Goal: Task Accomplishment & Management: Use online tool/utility

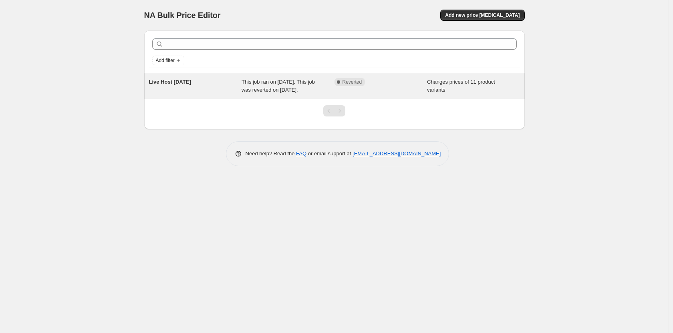
drag, startPoint x: 283, startPoint y: 83, endPoint x: 258, endPoint y: 86, distance: 25.3
click at [258, 86] on div "This job ran on [DATE]. This job was reverted on [DATE]." at bounding box center [287, 86] width 93 height 16
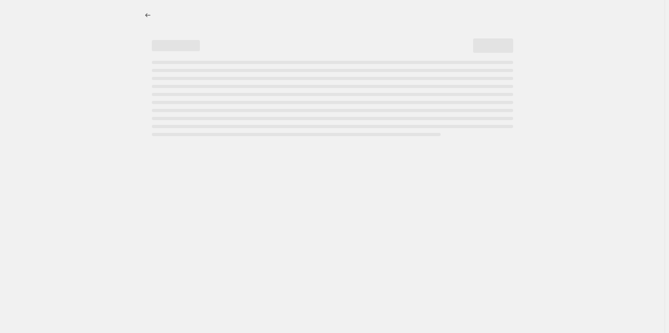
select select "collection"
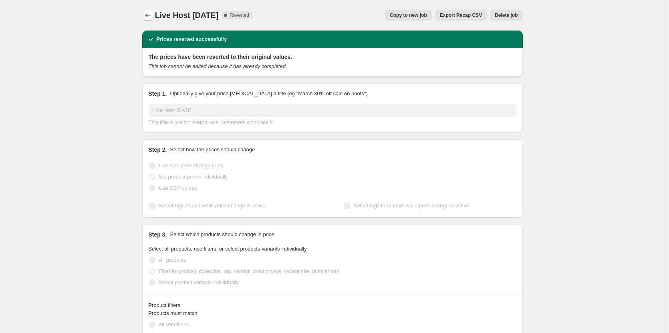
click at [151, 14] on icon "Price change jobs" at bounding box center [148, 15] width 8 height 8
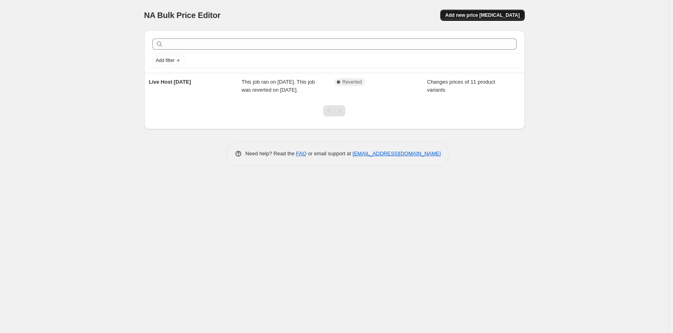
click at [472, 12] on span "Add new price [MEDICAL_DATA]" at bounding box center [482, 15] width 74 height 6
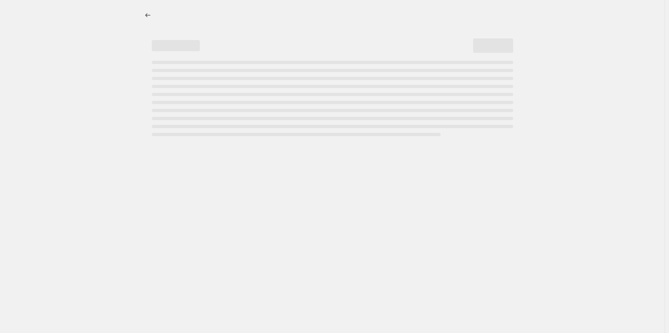
select select "percentage"
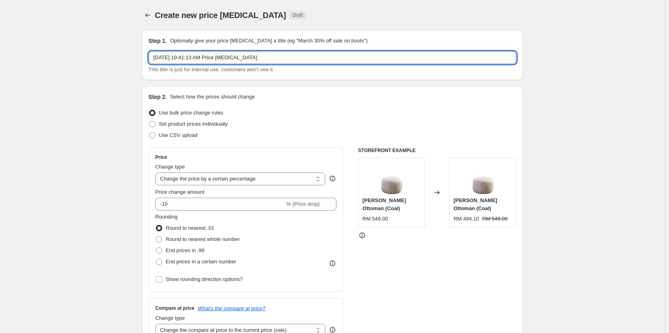
click at [222, 57] on input "[DATE] 10:41:13 AM Price [MEDICAL_DATA]" at bounding box center [333, 57] width 368 height 13
click at [287, 50] on div "Step 1. Optionally give your price [MEDICAL_DATA] a title (eg "March 30% off sa…" at bounding box center [333, 55] width 368 height 37
click at [287, 58] on input "[DATE] 10:41:13 AM Price [MEDICAL_DATA]" at bounding box center [333, 57] width 368 height 13
click at [205, 59] on input "Live Host" at bounding box center [333, 57] width 368 height 13
click at [202, 60] on input "Live Host 2" at bounding box center [333, 57] width 368 height 13
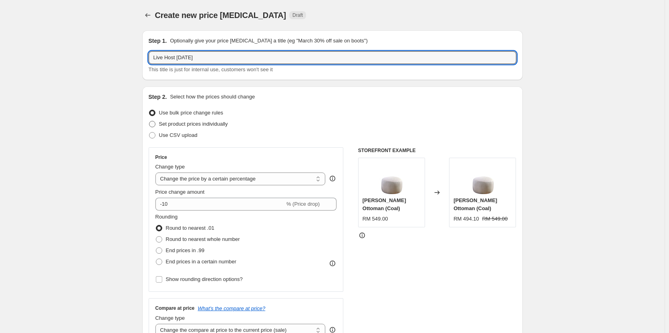
type input "Live Host [DATE]"
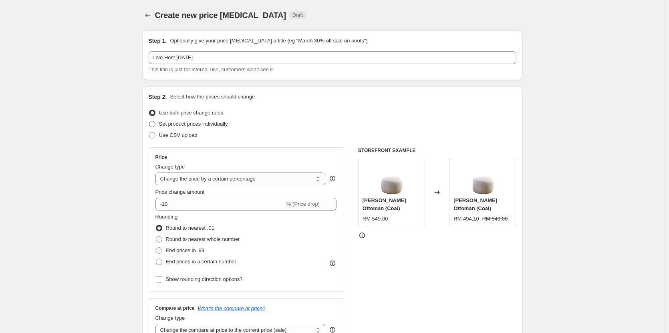
click at [207, 125] on span "Set product prices individually" at bounding box center [193, 124] width 69 height 6
click at [149, 121] on input "Set product prices individually" at bounding box center [149, 121] width 0 height 0
radio input "true"
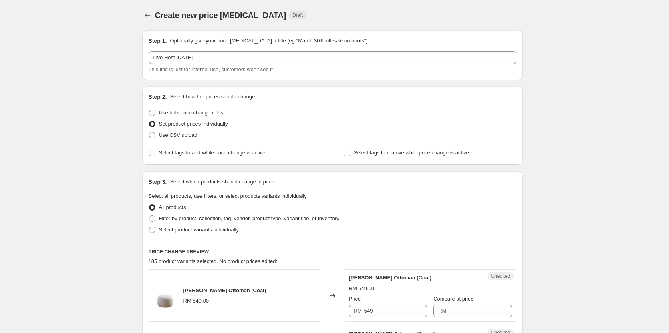
click at [247, 151] on span "Select tags to add while price change is active" at bounding box center [212, 153] width 107 height 6
click at [155, 151] on input "Select tags to add while price change is active" at bounding box center [152, 153] width 6 height 6
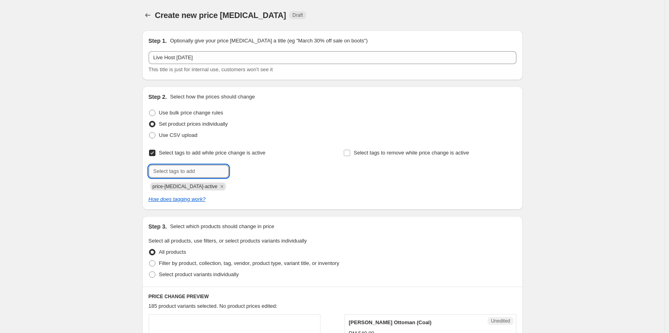
click at [217, 169] on input "text" at bounding box center [189, 171] width 80 height 13
click at [150, 151] on span at bounding box center [152, 152] width 7 height 7
click at [150, 151] on input "Select tags to add while price change is active" at bounding box center [152, 153] width 6 height 6
checkbox input "false"
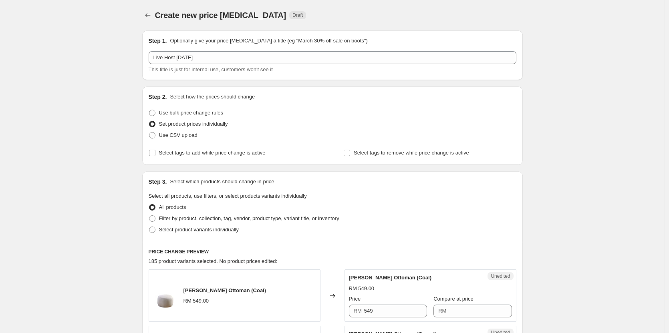
scroll to position [40, 0]
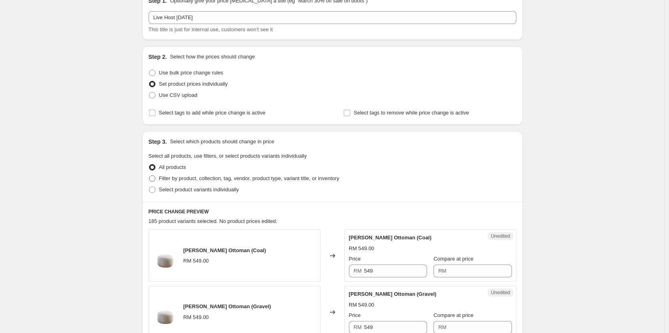
click at [235, 181] on span "Filter by product, collection, tag, vendor, product type, variant title, or inv…" at bounding box center [249, 178] width 180 height 6
click at [149, 176] on input "Filter by product, collection, tag, vendor, product type, variant title, or inv…" at bounding box center [149, 175] width 0 height 0
radio input "true"
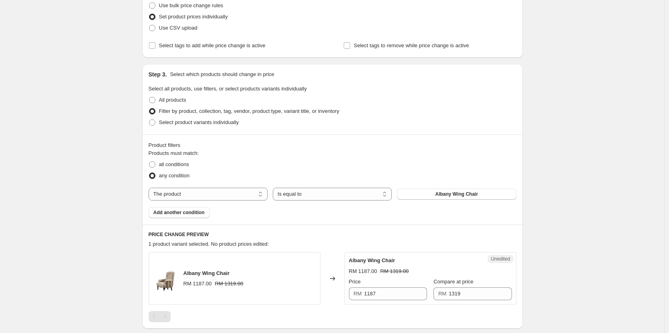
scroll to position [160, 0]
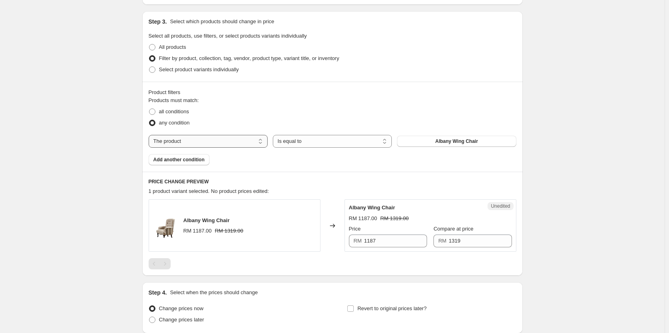
click at [223, 142] on select "The product The product's collection The product's tag The product's vendor The…" at bounding box center [208, 141] width 119 height 13
select select "collection"
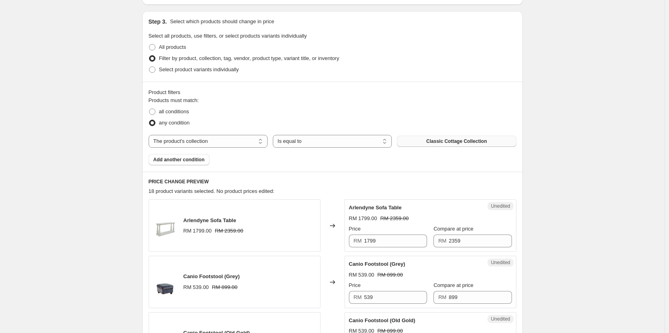
click at [433, 145] on button "Classic Cottage Collection" at bounding box center [456, 141] width 119 height 11
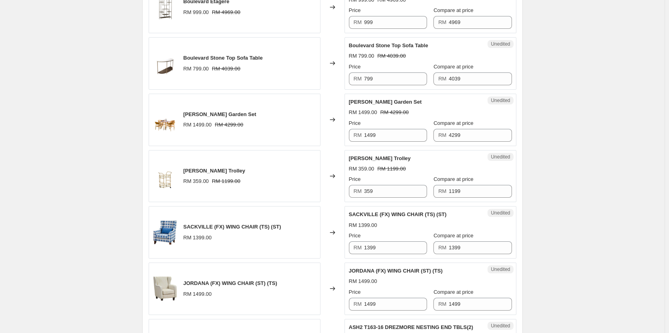
scroll to position [561, 0]
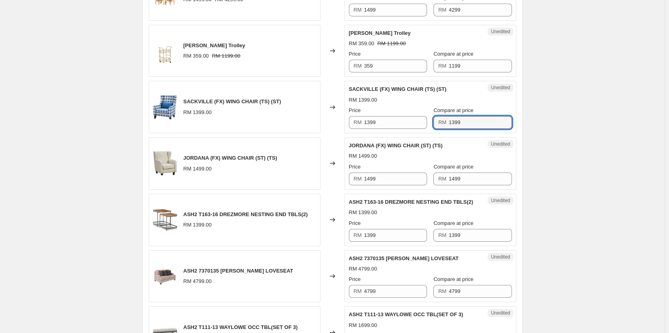
drag, startPoint x: 471, startPoint y: 124, endPoint x: 443, endPoint y: 125, distance: 27.7
click at [443, 125] on div "RM 1399" at bounding box center [472, 122] width 78 height 13
type input "1399"
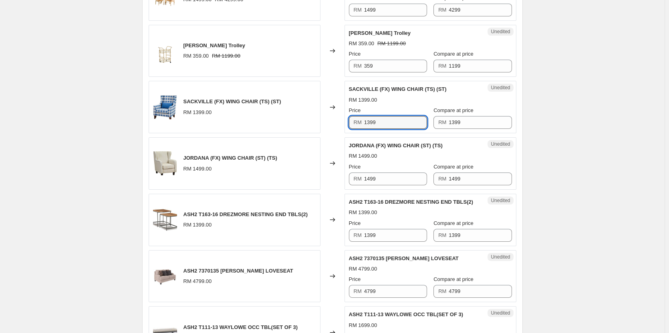
drag, startPoint x: 358, startPoint y: 124, endPoint x: 342, endPoint y: 124, distance: 15.6
click at [342, 124] on div "SACKVILLE (FX) WING CHAIR (TS) (ST) RM 1399.00 Changed to Unedited SACKVILLE (F…" at bounding box center [333, 107] width 368 height 52
type input "599"
click at [560, 123] on div "Create new price [MEDICAL_DATA]. This page is ready Create new price [MEDICAL_D…" at bounding box center [332, 254] width 664 height 1631
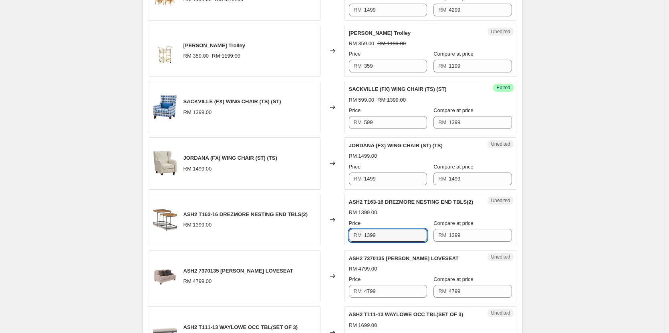
drag, startPoint x: 404, startPoint y: 236, endPoint x: 356, endPoint y: 244, distance: 48.8
click at [356, 244] on div "Unedited ASH2 T163-16 DREZMORE NESTING END TBLS(2) RM 1399.00 Price RM 1399 Com…" at bounding box center [430, 220] width 172 height 52
type input "599"
click at [590, 195] on div "Create new price [MEDICAL_DATA]. This page is ready Create new price [MEDICAL_D…" at bounding box center [332, 254] width 664 height 1631
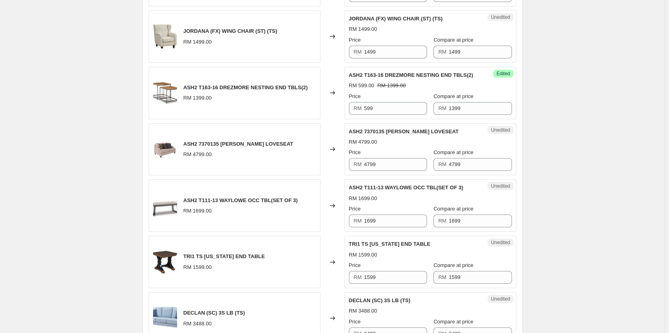
scroll to position [761, 0]
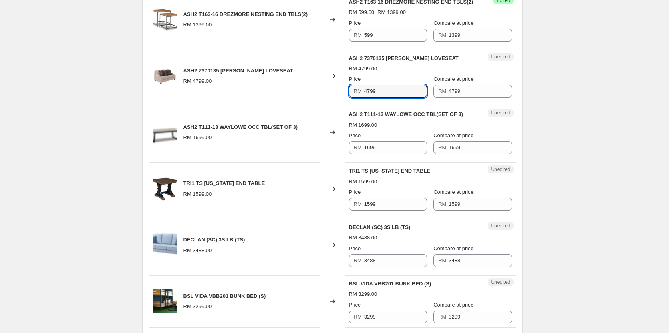
drag, startPoint x: 389, startPoint y: 93, endPoint x: 354, endPoint y: 94, distance: 35.7
click at [354, 94] on div "RM 4799" at bounding box center [388, 91] width 78 height 13
type input "1899"
click at [565, 118] on div "Create new price [MEDICAL_DATA]. This page is ready Create new price [MEDICAL_D…" at bounding box center [332, 54] width 664 height 1631
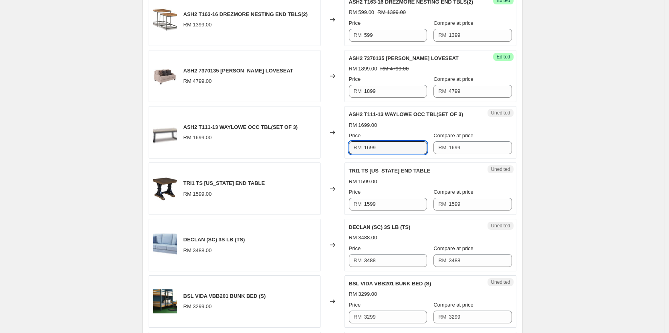
drag, startPoint x: 390, startPoint y: 145, endPoint x: 345, endPoint y: 141, distance: 45.1
click at [345, 141] on div "ASH2 T111-13 WAYLOWE OCC TBL(SET OF 3) RM 1699.00 Changed to Unedited ASH2 T111…" at bounding box center [333, 132] width 368 height 52
type input "499"
click at [587, 162] on div "Create new price [MEDICAL_DATA]. This page is ready Create new price [MEDICAL_D…" at bounding box center [332, 54] width 664 height 1631
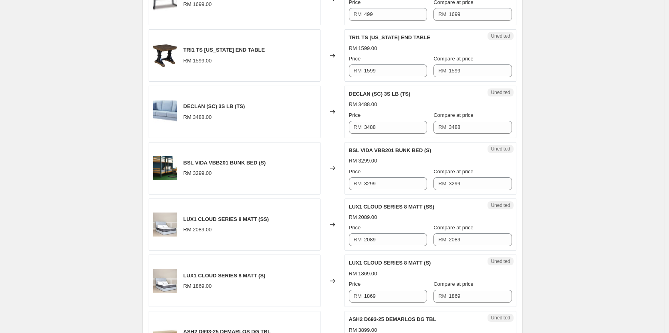
scroll to position [921, 0]
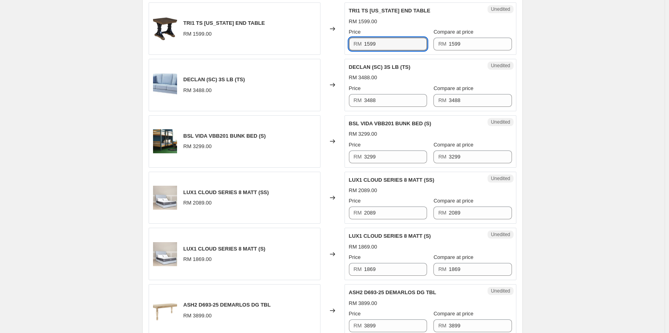
drag, startPoint x: 392, startPoint y: 45, endPoint x: 358, endPoint y: 48, distance: 34.1
click at [358, 48] on div "RM 1599" at bounding box center [388, 44] width 78 height 13
type input "499"
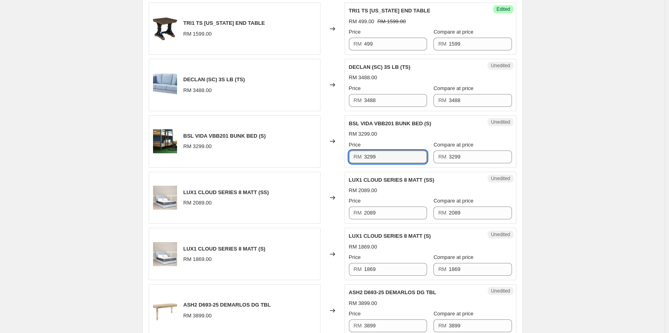
drag, startPoint x: 385, startPoint y: 156, endPoint x: 352, endPoint y: 161, distance: 32.7
click at [352, 161] on div "RM 3299" at bounding box center [388, 157] width 78 height 13
type input "999"
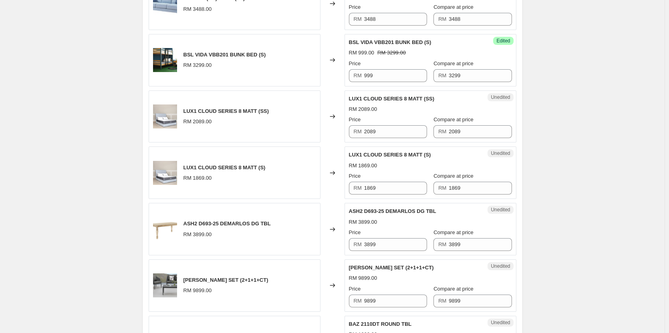
scroll to position [881, 0]
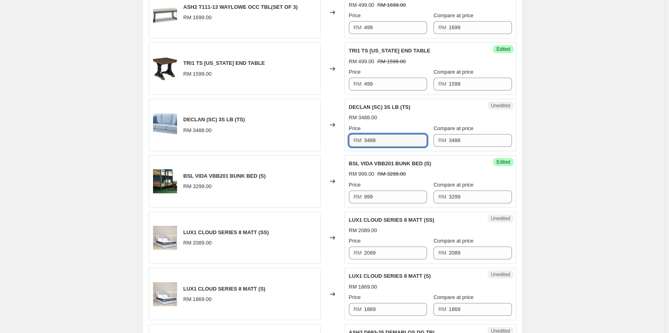
drag, startPoint x: 390, startPoint y: 141, endPoint x: 350, endPoint y: 145, distance: 40.2
click at [350, 145] on div "Unedited DECLAN (SC) 3S LB (TS) RM 3488.00 Price RM 3488 Compare at price RM 34…" at bounding box center [430, 125] width 172 height 52
type input "1599"
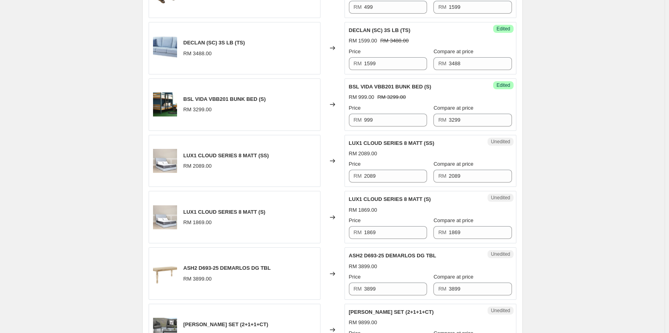
scroll to position [961, 0]
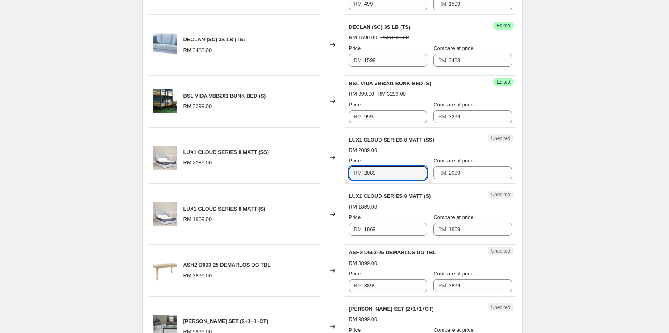
drag, startPoint x: 385, startPoint y: 168, endPoint x: 349, endPoint y: 164, distance: 36.3
click at [349, 164] on div "Unedited LUX1 CLOUD SERIES 8 MATT (SS) RM 2089.00 Price RM 2089 Compare at pric…" at bounding box center [430, 158] width 172 height 52
type input "600"
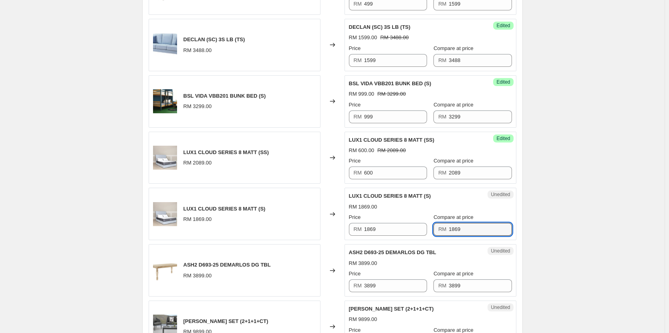
drag, startPoint x: 477, startPoint y: 232, endPoint x: 433, endPoint y: 225, distance: 44.2
click at [433, 225] on div "Price RM 1869 Compare at price RM 1869" at bounding box center [430, 224] width 163 height 22
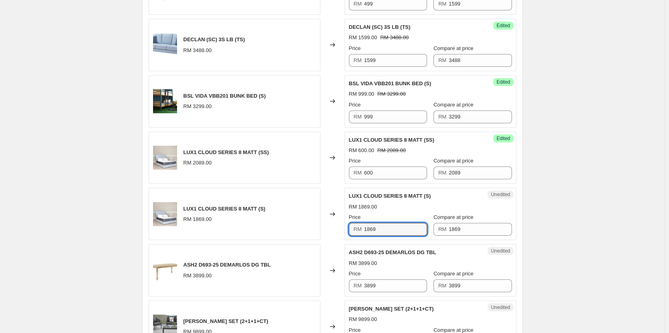
drag, startPoint x: 382, startPoint y: 225, endPoint x: 352, endPoint y: 224, distance: 30.1
click at [351, 224] on div "RM 1869" at bounding box center [388, 229] width 78 height 13
type input "560"
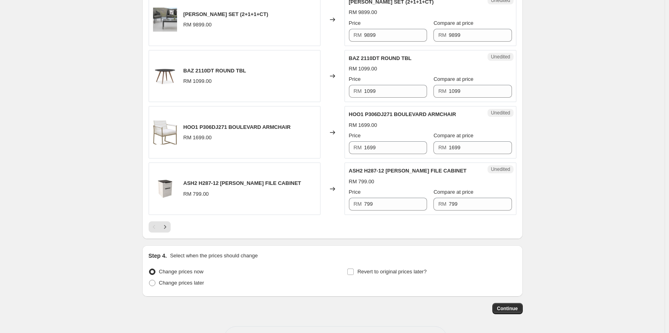
scroll to position [1298, 0]
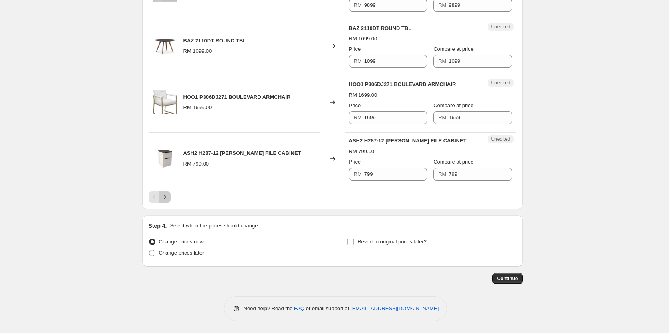
click at [169, 198] on icon "Next" at bounding box center [165, 197] width 8 height 8
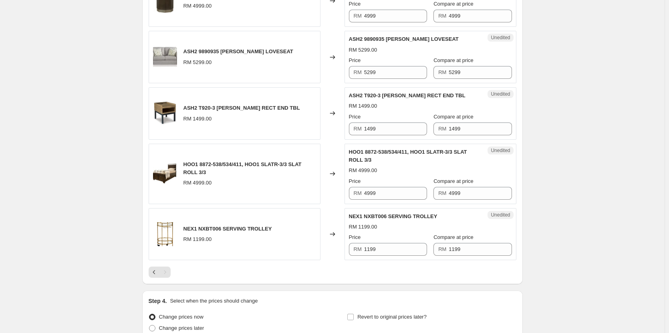
scroll to position [460, 0]
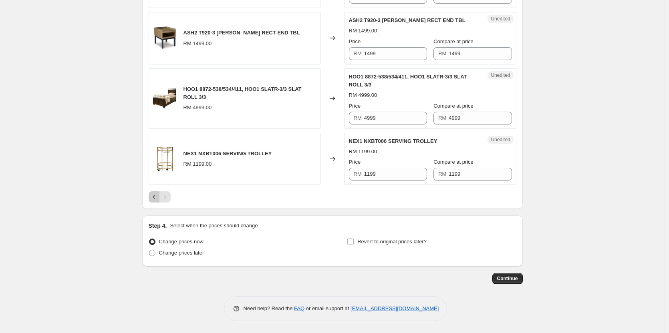
click at [157, 199] on icon "Previous" at bounding box center [154, 197] width 8 height 8
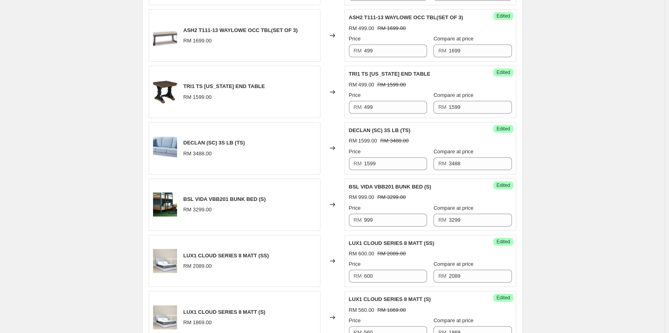
scroll to position [778, 0]
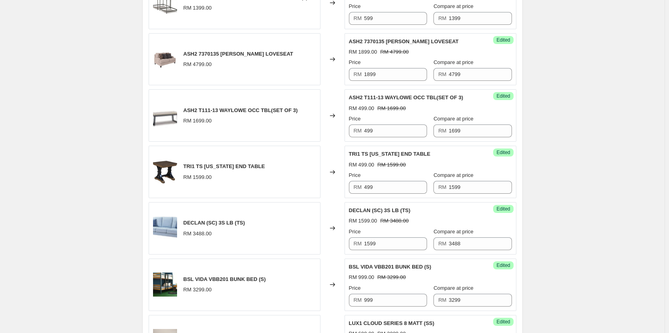
click at [570, 120] on div "Create new price [MEDICAL_DATA]. This page is ready Create new price [MEDICAL_D…" at bounding box center [332, 37] width 664 height 1631
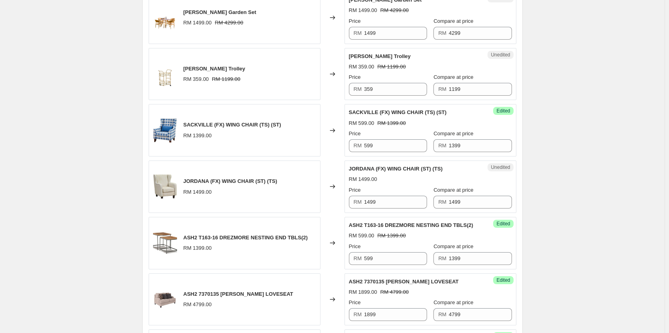
scroll to position [297, 0]
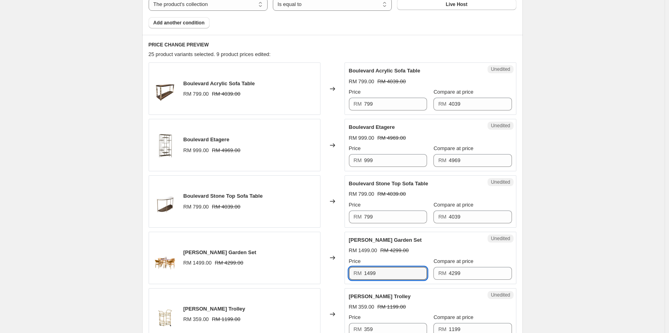
drag, startPoint x: 388, startPoint y: 274, endPoint x: 345, endPoint y: 274, distance: 42.8
click at [345, 274] on div "[PERSON_NAME] Garden Set RM 1499.00 RM 4299.00 Changed to Unedited [PERSON_NAME…" at bounding box center [333, 258] width 368 height 52
type input "1299"
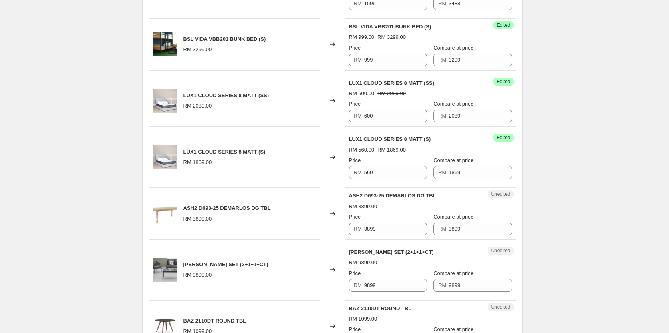
scroll to position [1178, 0]
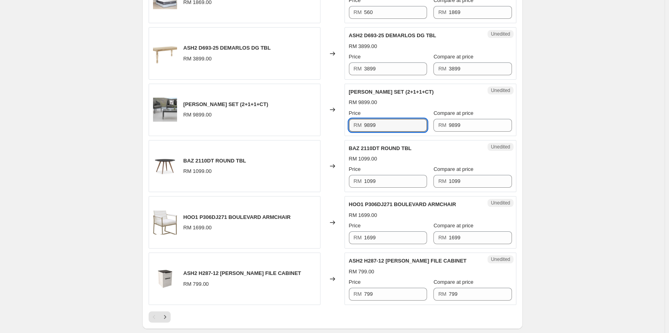
drag, startPoint x: 379, startPoint y: 129, endPoint x: 352, endPoint y: 132, distance: 26.6
click at [352, 132] on div "Unedited [PERSON_NAME] SET (2+1+1+CT) RM 9899.00 Price RM 9899 Compare at price…" at bounding box center [430, 110] width 172 height 52
type input "2899"
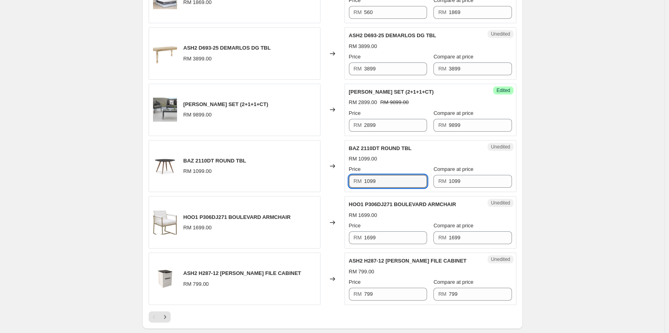
drag, startPoint x: 388, startPoint y: 182, endPoint x: 342, endPoint y: 175, distance: 46.5
click at [342, 175] on div "BAZ 2110DT ROUND TBL RM 1099.00 Changed to Unedited BAZ 2110DT ROUND TBL RM 109…" at bounding box center [333, 166] width 368 height 52
type input "2"
type input "499"
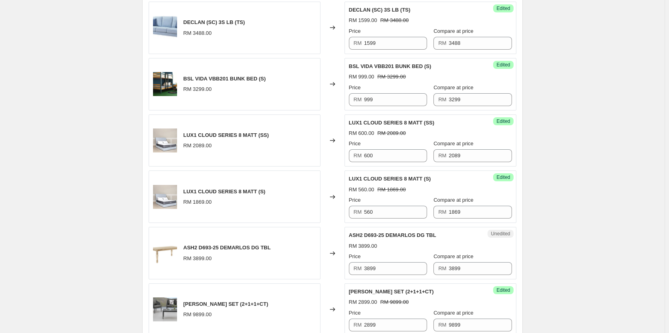
scroll to position [1018, 0]
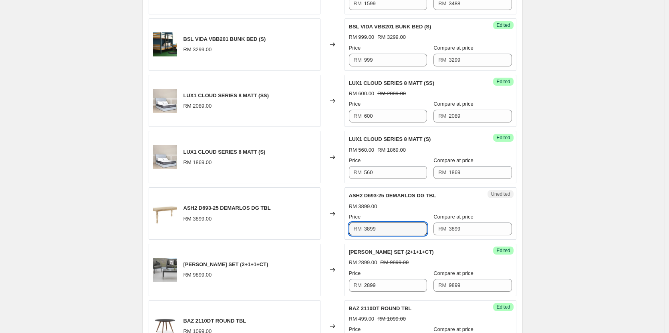
drag, startPoint x: 388, startPoint y: 231, endPoint x: 349, endPoint y: 233, distance: 38.9
click at [349, 233] on div "Unedited ASH2 D693-25 DEMARLOS DG TBL RM 3899.00 Price RM 3899 Compare at price…" at bounding box center [430, 213] width 172 height 52
type input "899"
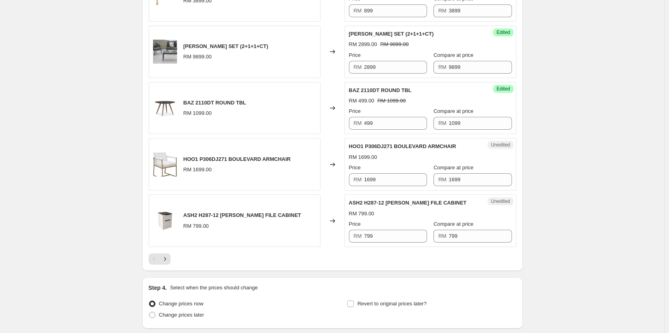
scroll to position [1298, 0]
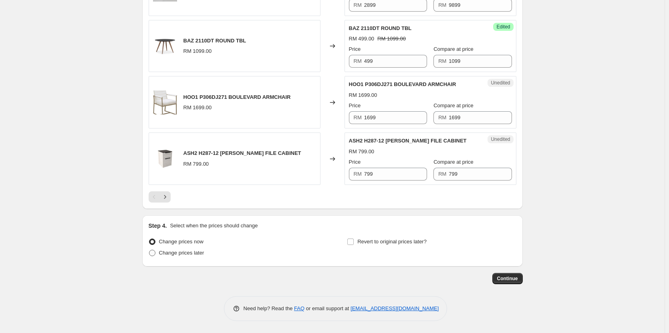
click at [204, 252] on span "Change prices later" at bounding box center [181, 253] width 45 height 6
click at [149, 250] on input "Change prices later" at bounding box center [149, 250] width 0 height 0
radio input "true"
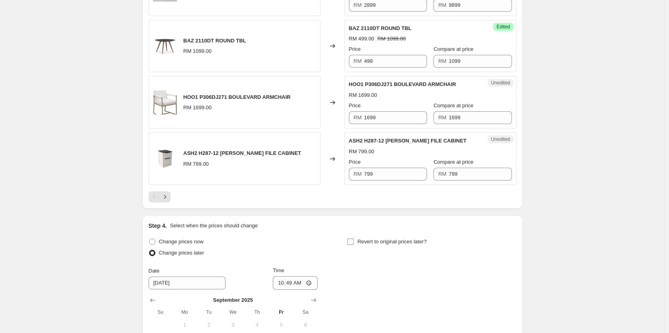
click at [356, 244] on label "Revert to original prices later?" at bounding box center [387, 241] width 80 height 11
click at [354, 244] on input "Revert to original prices later?" at bounding box center [350, 242] width 6 height 6
checkbox input "true"
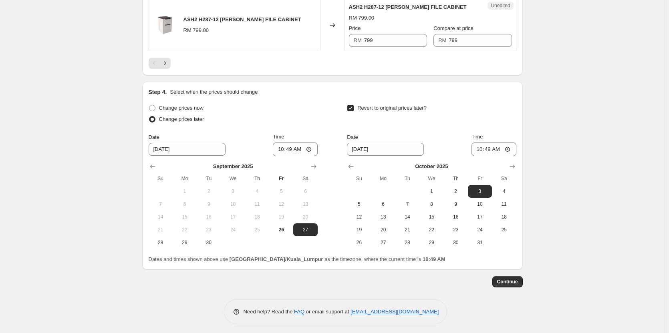
scroll to position [1435, 0]
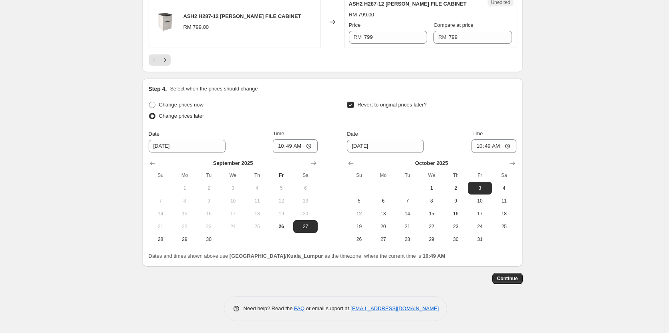
click at [177, 239] on button "29" at bounding box center [185, 239] width 24 height 13
type input "[DATE]"
click at [311, 147] on input "10:49" at bounding box center [295, 146] width 45 height 14
click at [325, 115] on div "Change prices now Change prices later Date [DATE] Time 10:[DATE] Mo Tu We Th Fr…" at bounding box center [333, 172] width 368 height 147
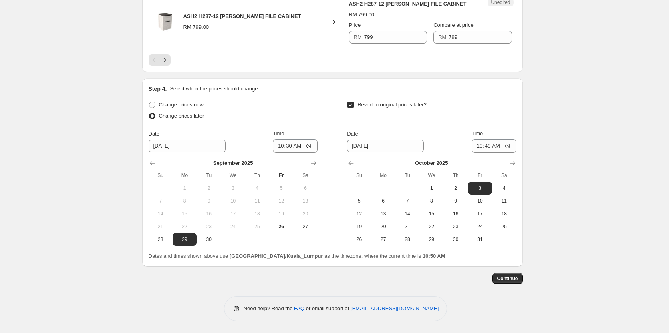
click at [496, 296] on div "Need help? Read the FAQ or email support at [EMAIL_ADDRESS][DOMAIN_NAME]" at bounding box center [336, 308] width 374 height 25
click at [281, 149] on input "10:30" at bounding box center [295, 146] width 45 height 14
click at [314, 144] on input "10:30" at bounding box center [295, 146] width 45 height 14
type input "14:30"
click at [294, 118] on div "Change prices later" at bounding box center [233, 116] width 169 height 11
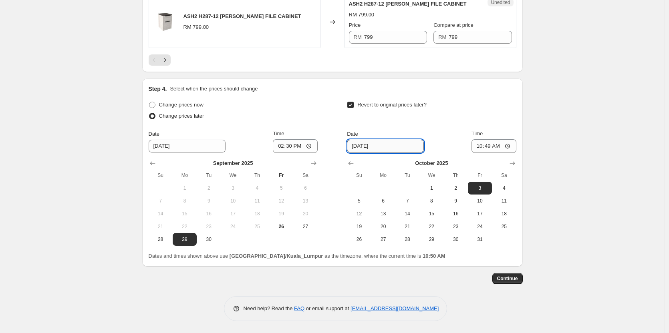
click at [377, 147] on input "[DATE]" at bounding box center [385, 146] width 77 height 13
click at [408, 145] on input "[DATE]" at bounding box center [385, 146] width 77 height 13
click at [372, 142] on input "[DATE]" at bounding box center [385, 146] width 77 height 13
click at [357, 147] on input "[DATE]" at bounding box center [385, 146] width 77 height 13
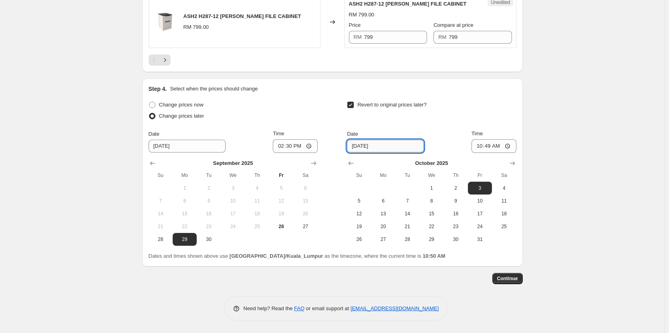
click at [364, 147] on input "[DATE]" at bounding box center [385, 146] width 77 height 13
click at [366, 145] on input "[DATE]" at bounding box center [385, 146] width 77 height 13
click at [223, 149] on input "[DATE]" at bounding box center [187, 146] width 77 height 13
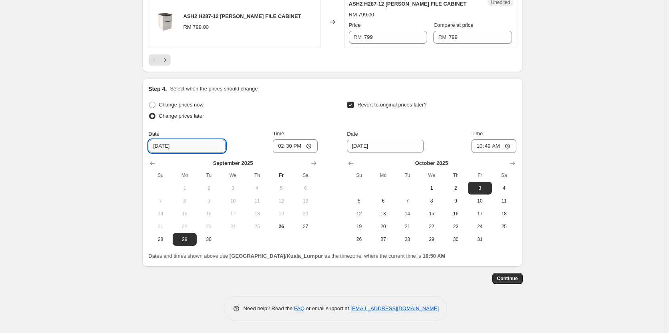
click at [223, 149] on input "[DATE]" at bounding box center [187, 146] width 77 height 13
click at [171, 148] on input "[DATE]" at bounding box center [187, 146] width 77 height 13
click at [155, 146] on input "[DATE]" at bounding box center [187, 146] width 77 height 13
click at [351, 164] on icon "Show previous month, September 2025" at bounding box center [350, 163] width 5 height 4
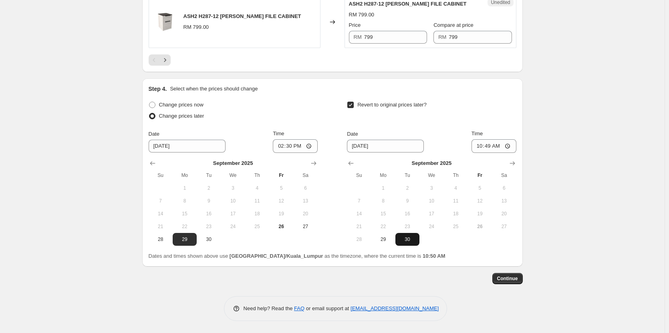
click at [410, 237] on span "30" at bounding box center [407, 239] width 18 height 6
type input "[DATE]"
click at [507, 144] on input "10:49" at bounding box center [493, 146] width 45 height 14
type input "15:00"
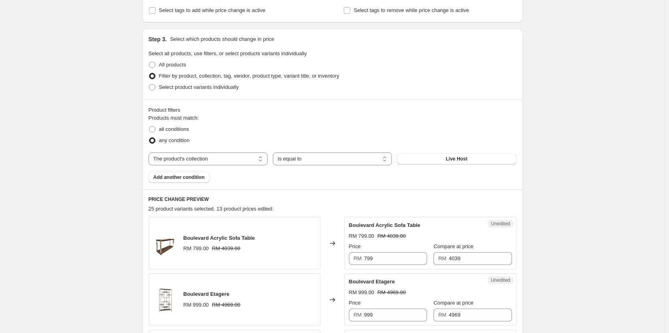
scroll to position [240, 0]
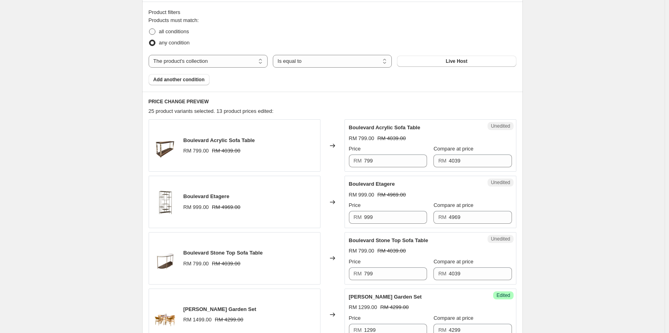
click at [175, 32] on span "all conditions" at bounding box center [174, 31] width 30 height 6
click at [149, 29] on input "all conditions" at bounding box center [149, 28] width 0 height 0
radio input "true"
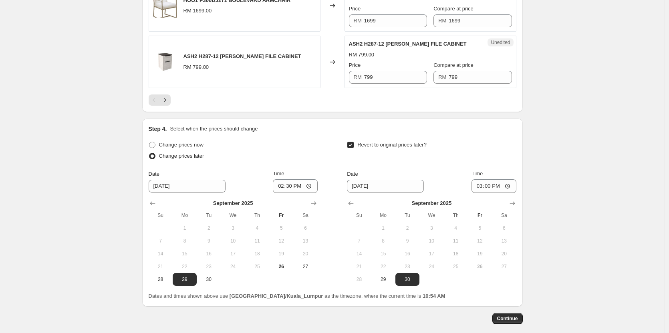
scroll to position [1435, 0]
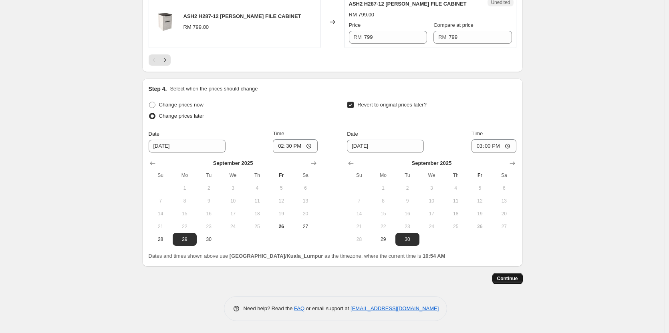
click at [509, 282] on span "Continue" at bounding box center [507, 278] width 21 height 6
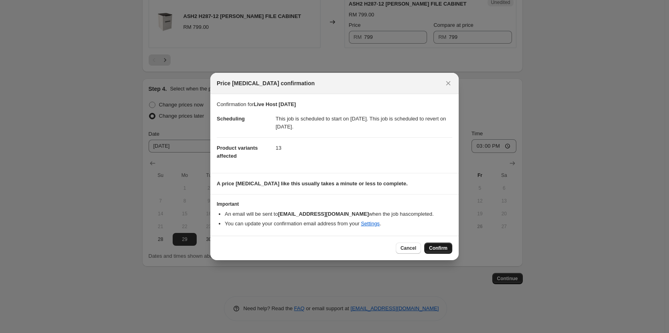
click at [440, 244] on button "Confirm" at bounding box center [438, 248] width 28 height 11
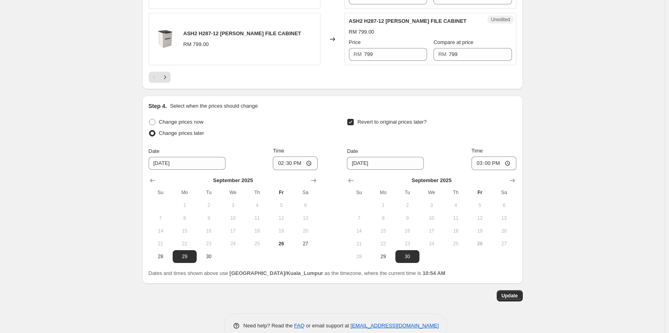
scroll to position [1444, 0]
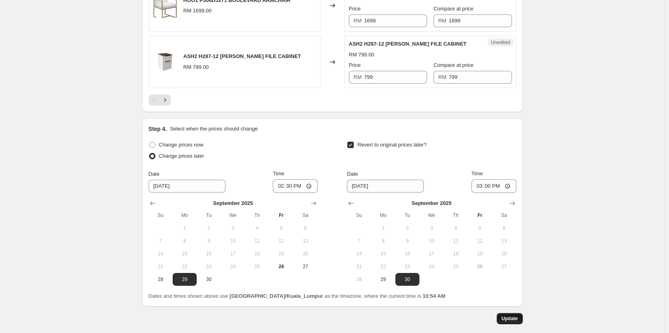
click at [518, 322] on span "Update" at bounding box center [509, 319] width 16 height 6
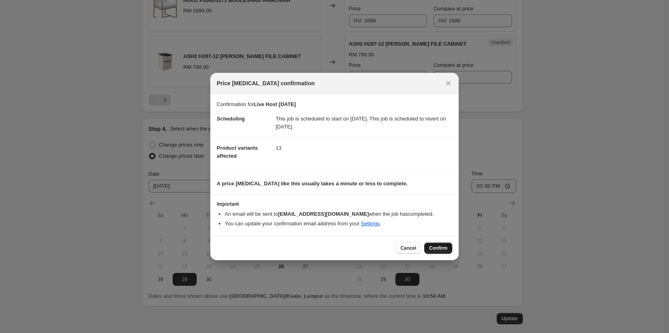
click at [436, 247] on span "Confirm" at bounding box center [438, 248] width 18 height 6
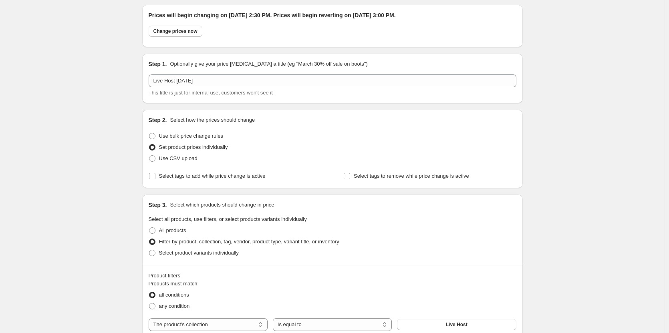
scroll to position [0, 0]
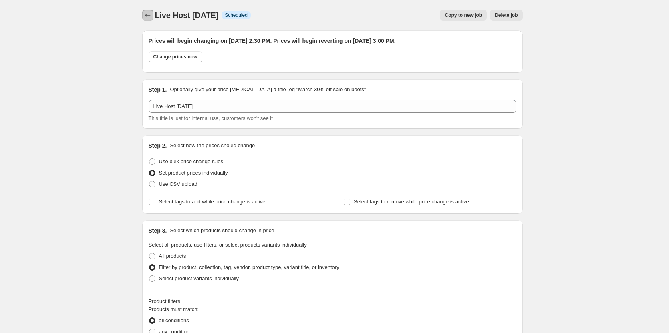
click at [146, 15] on icon "Price change jobs" at bounding box center [148, 15] width 8 height 8
